Goal: Task Accomplishment & Management: Manage account settings

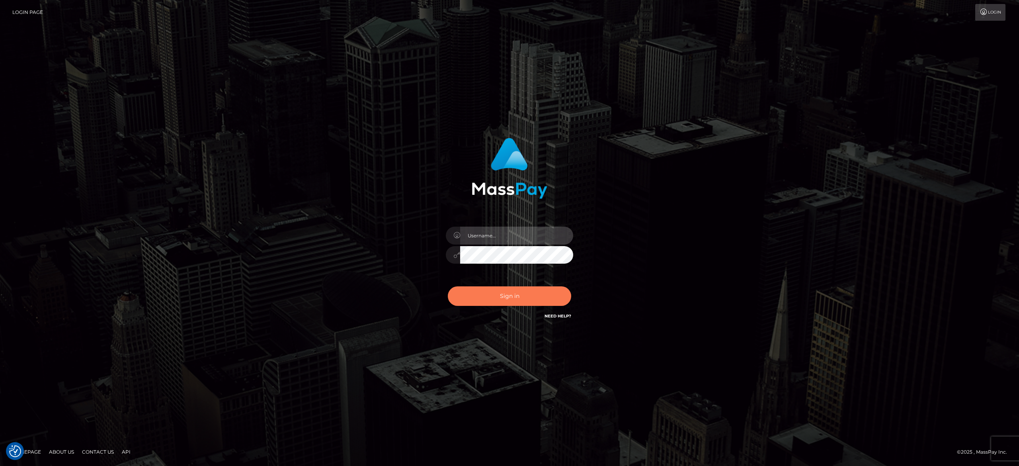
type input "[PERSON_NAME].[PERSON_NAME]"
click at [527, 291] on button "Sign in" at bounding box center [509, 296] width 123 height 20
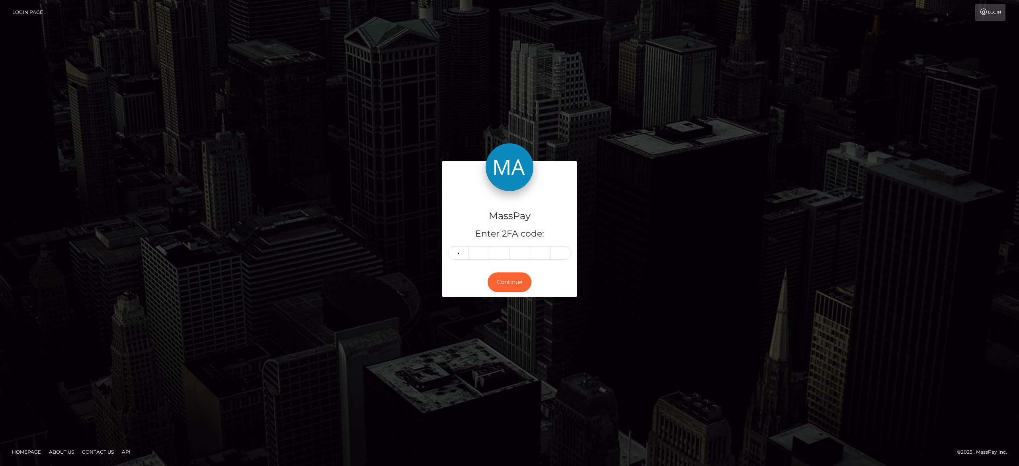
type input "5"
type input "1"
type input "8"
type input "7"
type input "9"
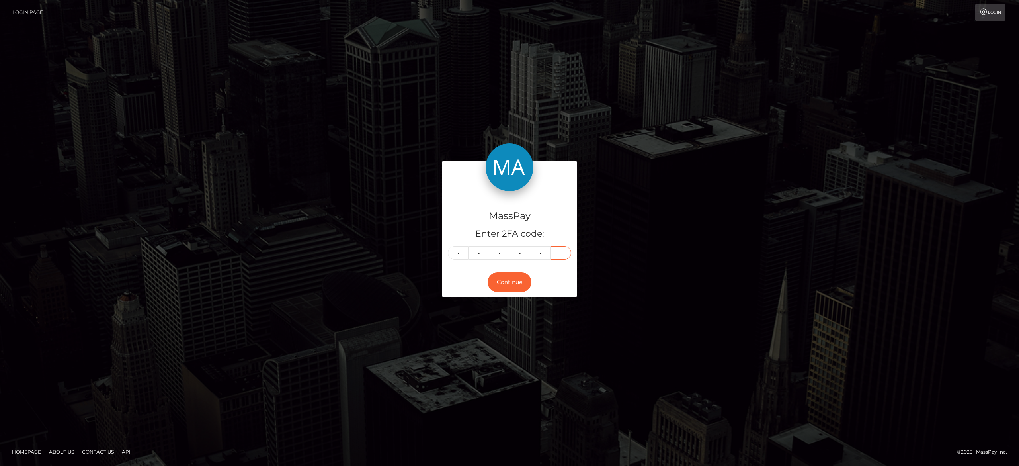
type input "4"
